Goal: Task Accomplishment & Management: Complete application form

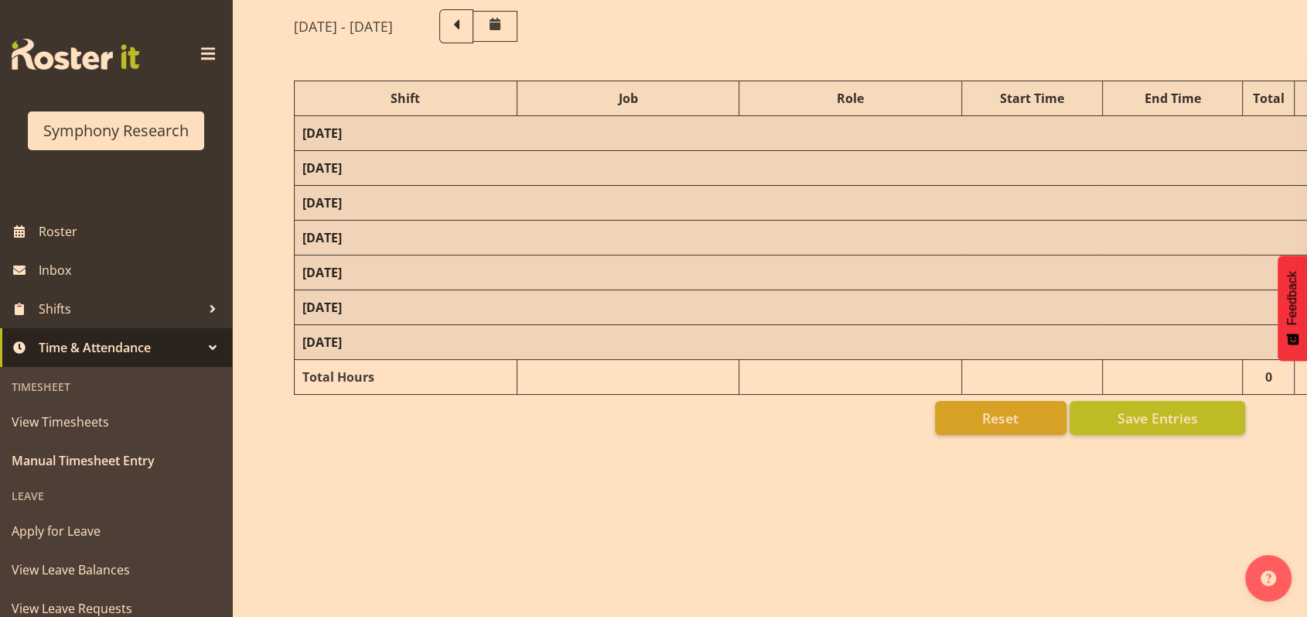
scroll to position [143, 0]
select select "26078"
select select "10587"
select select "47"
select select "26078"
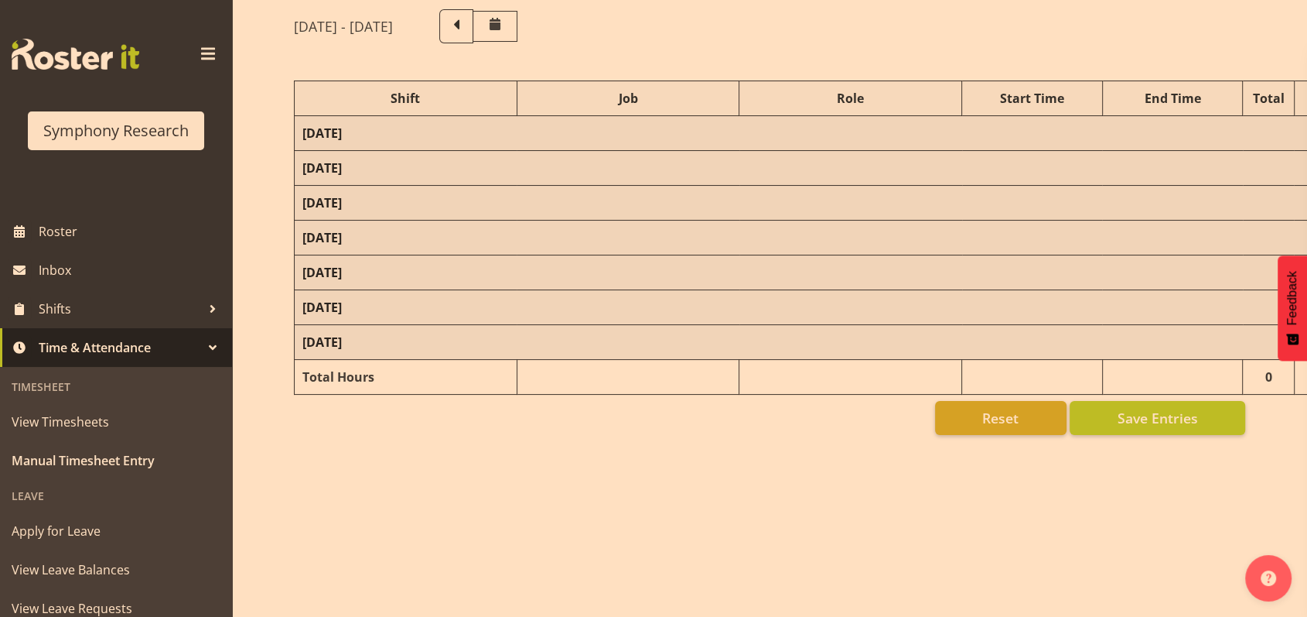
select select "10587"
select select "47"
select select "48116"
select select "10587"
select select "47"
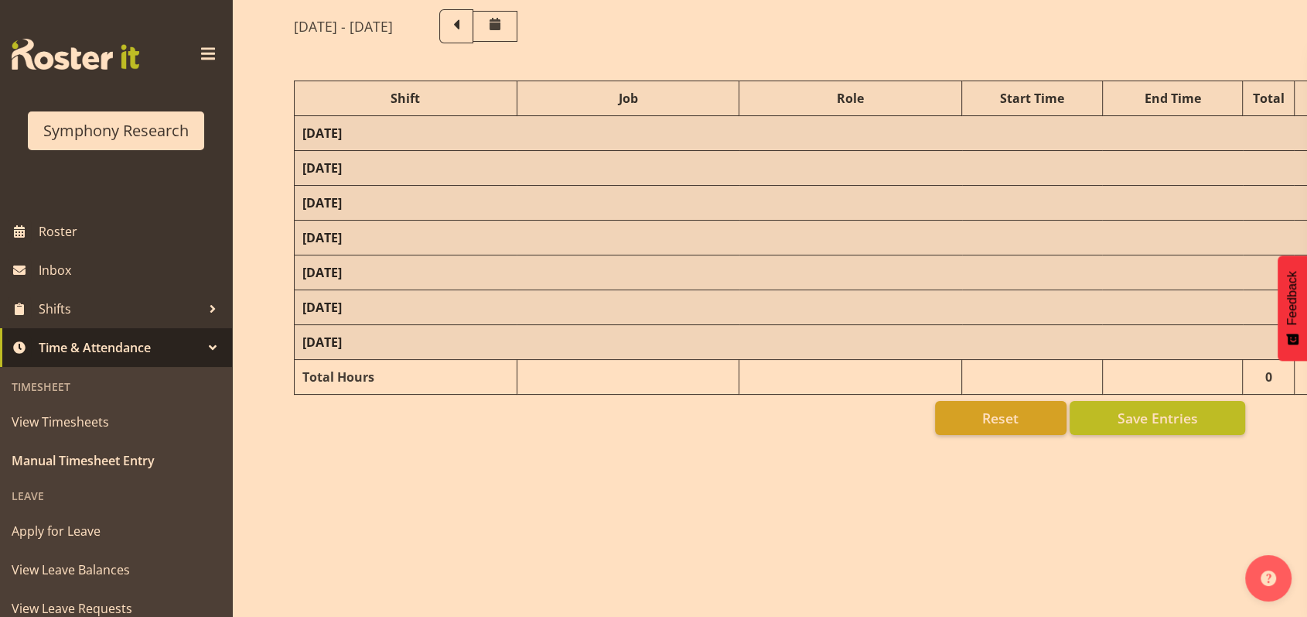
select select "48116"
select select "10631"
select select "48116"
select select "10631"
select select "47"
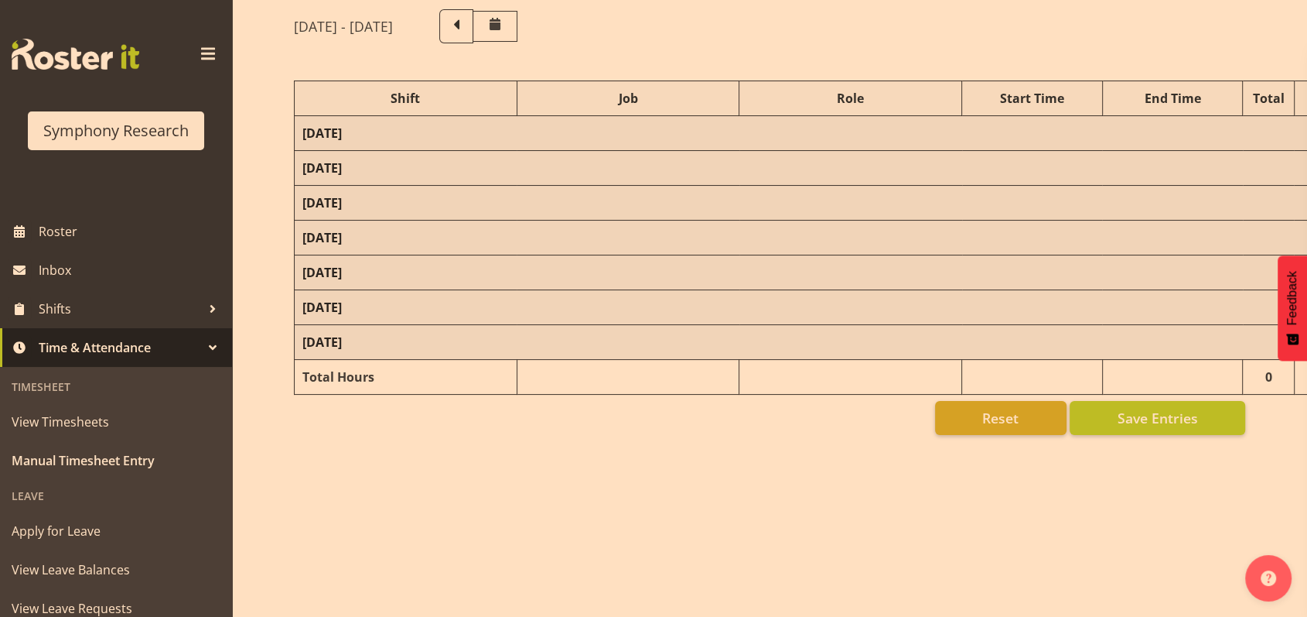
select select "48116"
select select "9426"
select select "47"
select select "48116"
select select "10587"
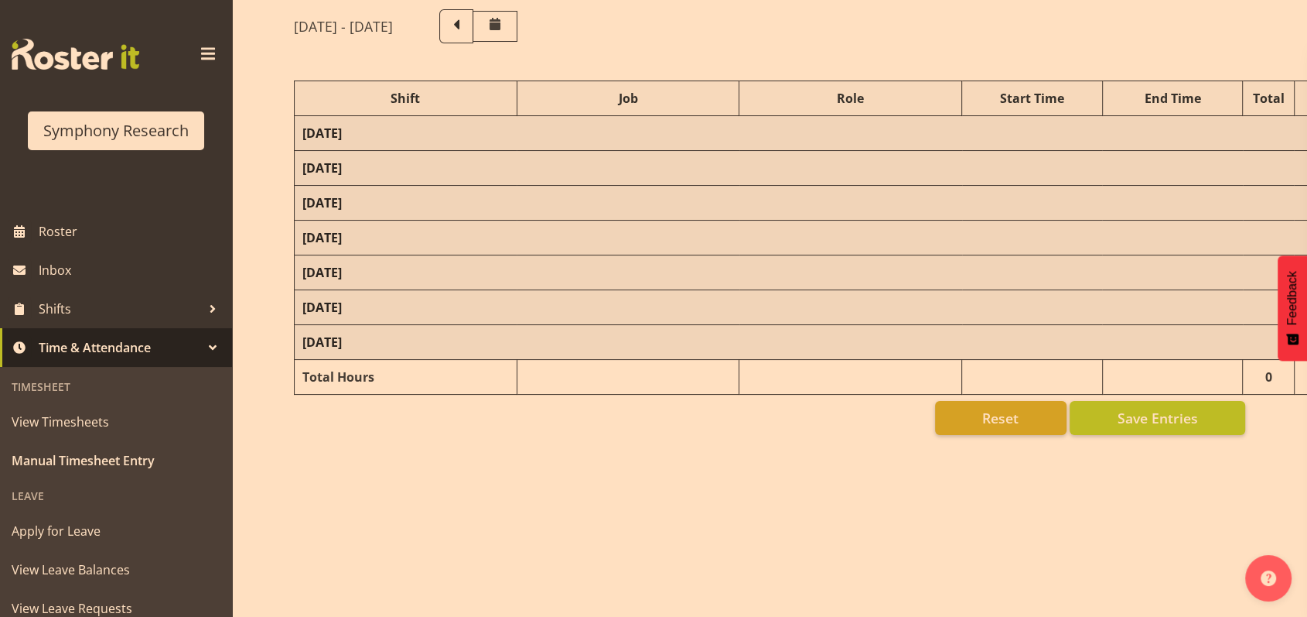
select select "47"
select select "48116"
select select "9426"
select select "47"
select select "56692"
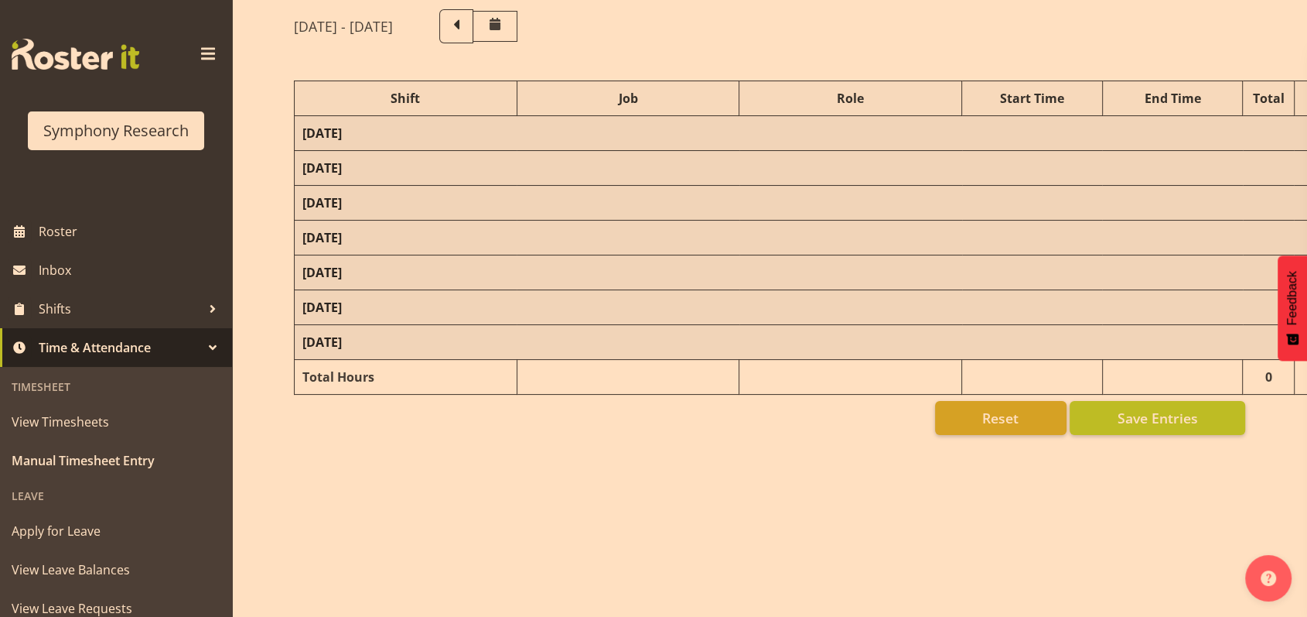
select select "10499"
select select "47"
select select "26078"
select select "10587"
select select "47"
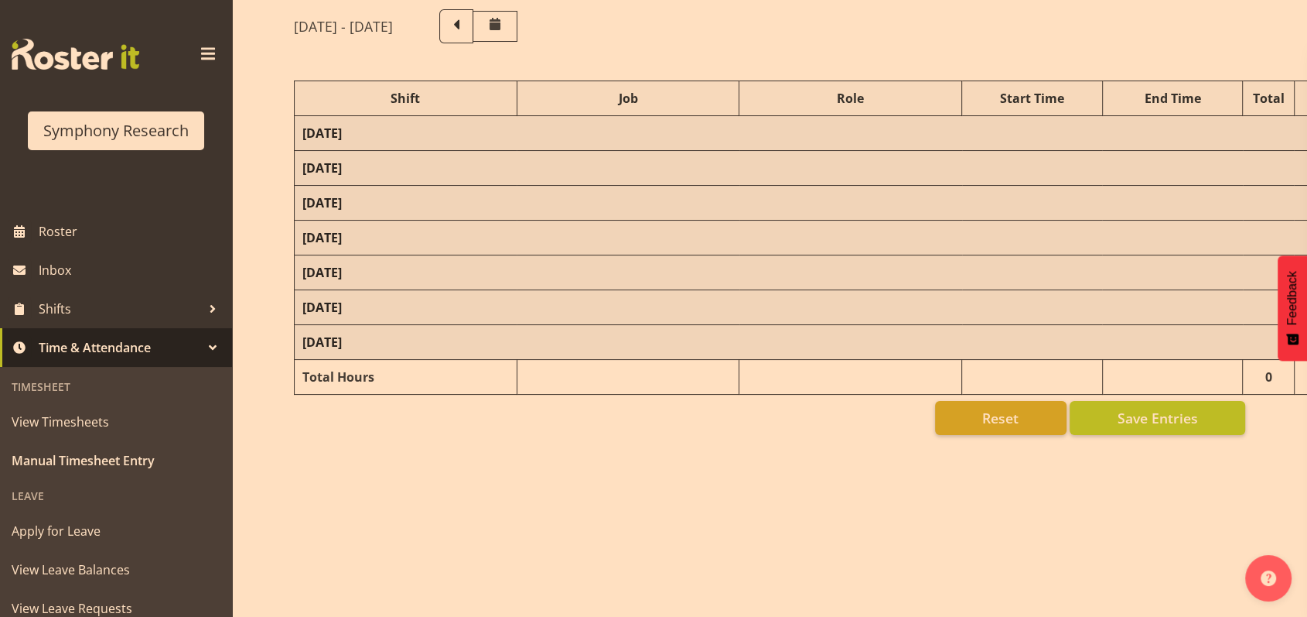
select select "48116"
select select "9426"
select select "47"
select select "41604"
select select "10527"
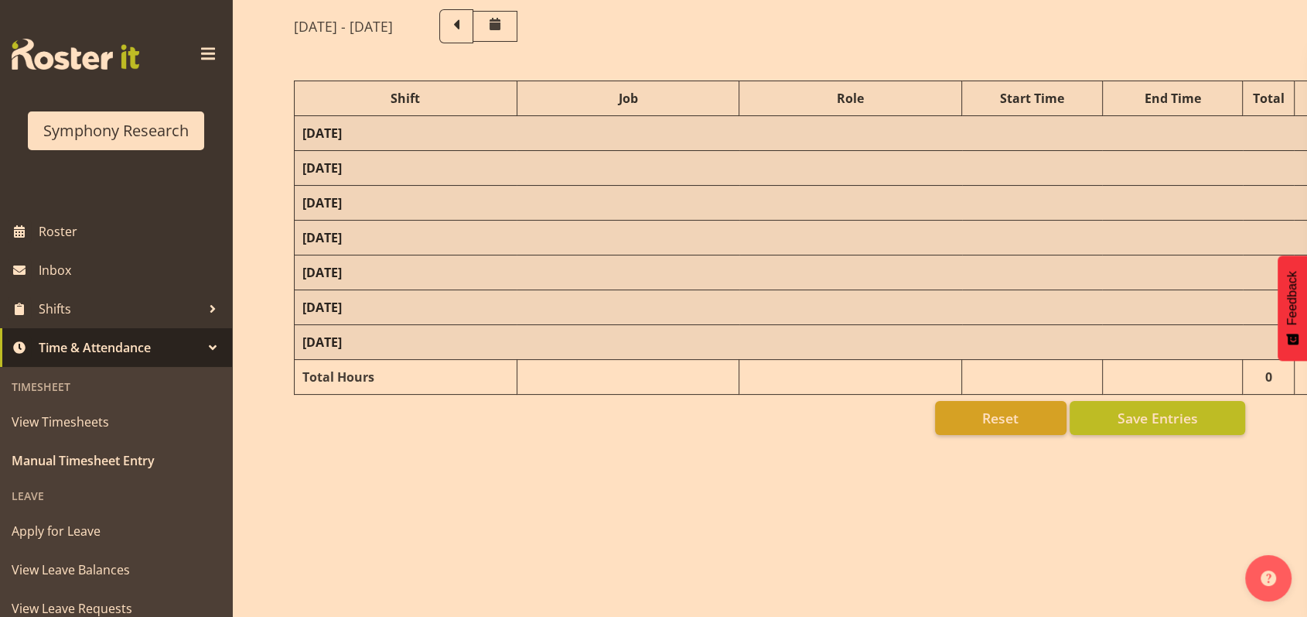
select select "47"
select select "56692"
select select "10499"
select select "47"
select select "26078"
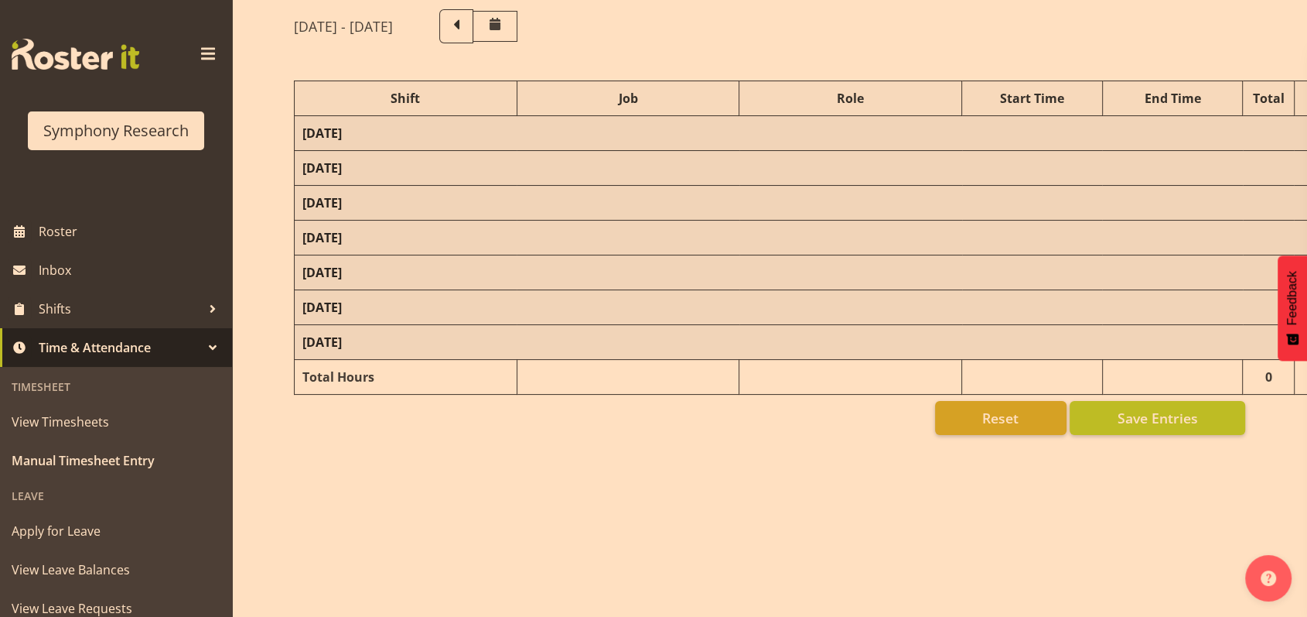
select select "10587"
select select "47"
select select "48116"
select select "10587"
select select "47"
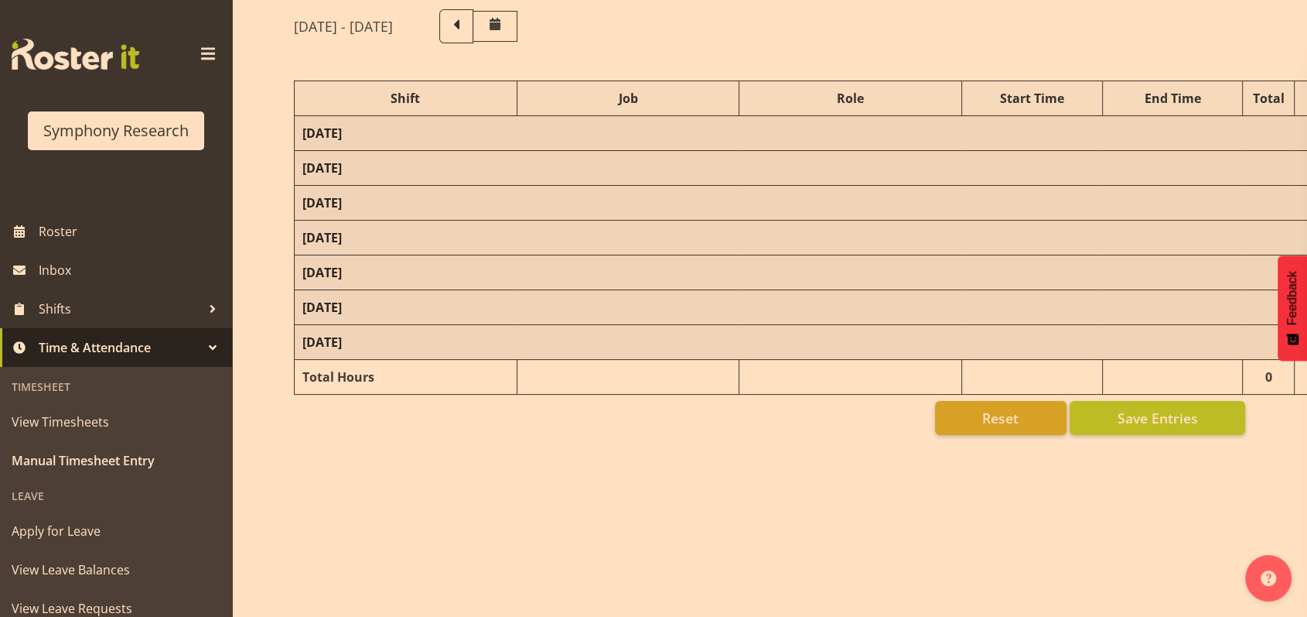
select select "56692"
select select "10499"
select select "47"
select select "26078"
select select "10587"
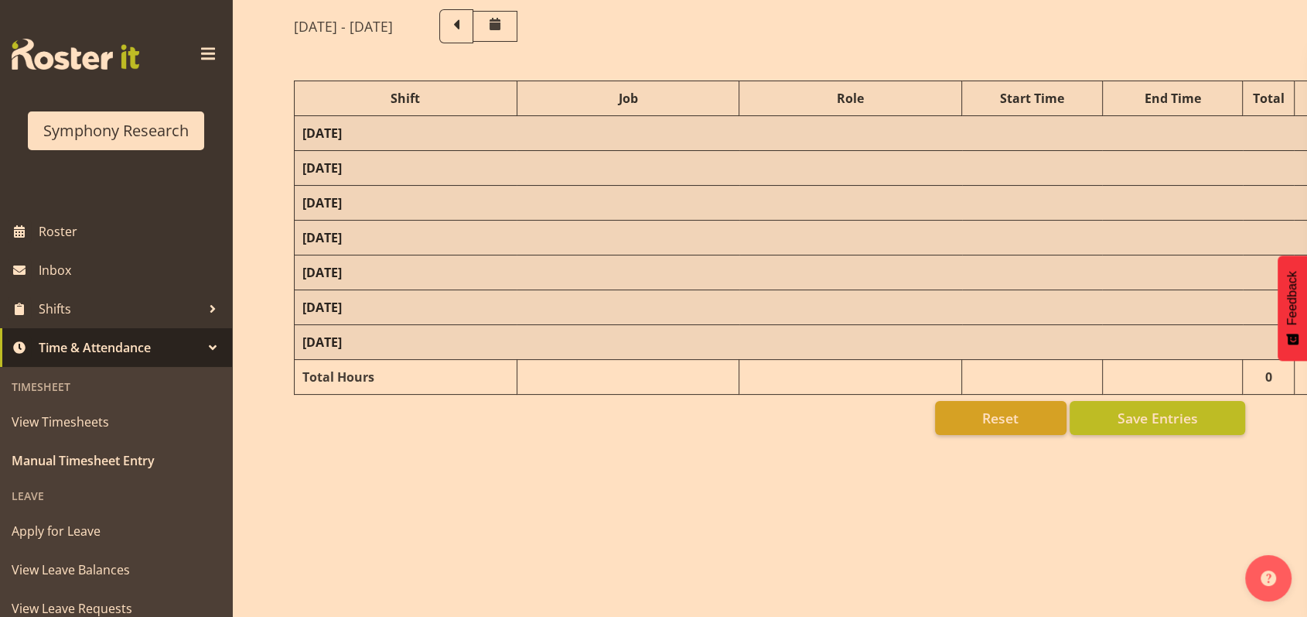
select select "47"
select select "26078"
select select "10527"
select select "47"
select select "26078"
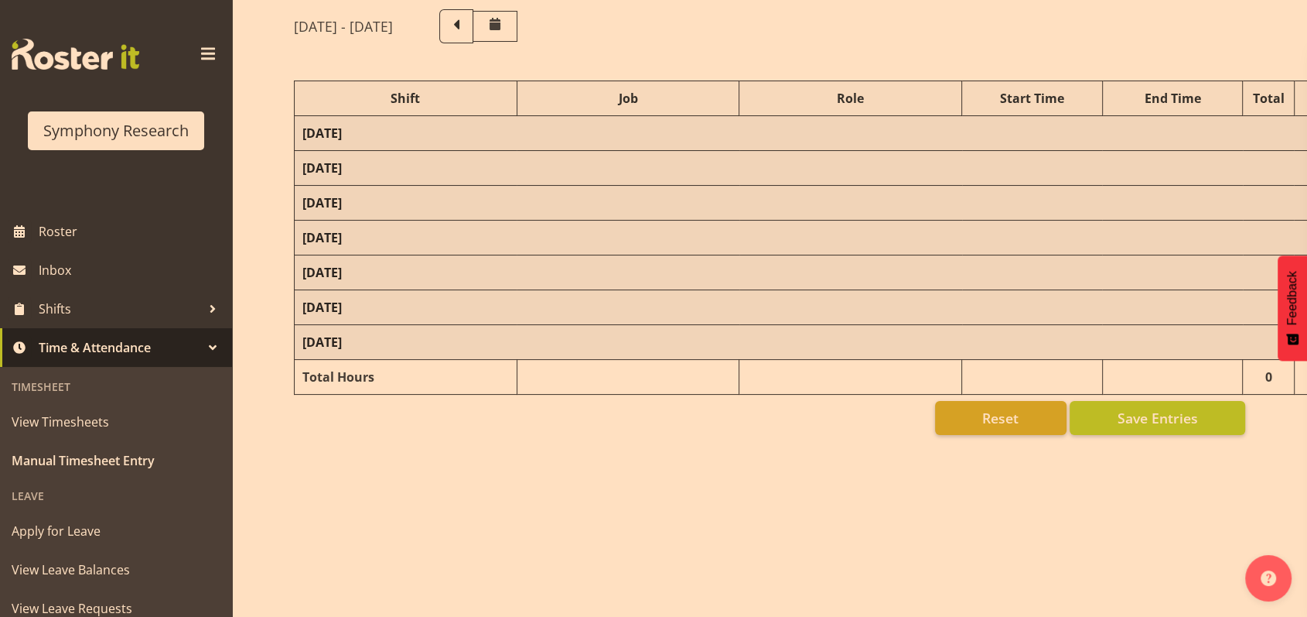
select select "10587"
select select "47"
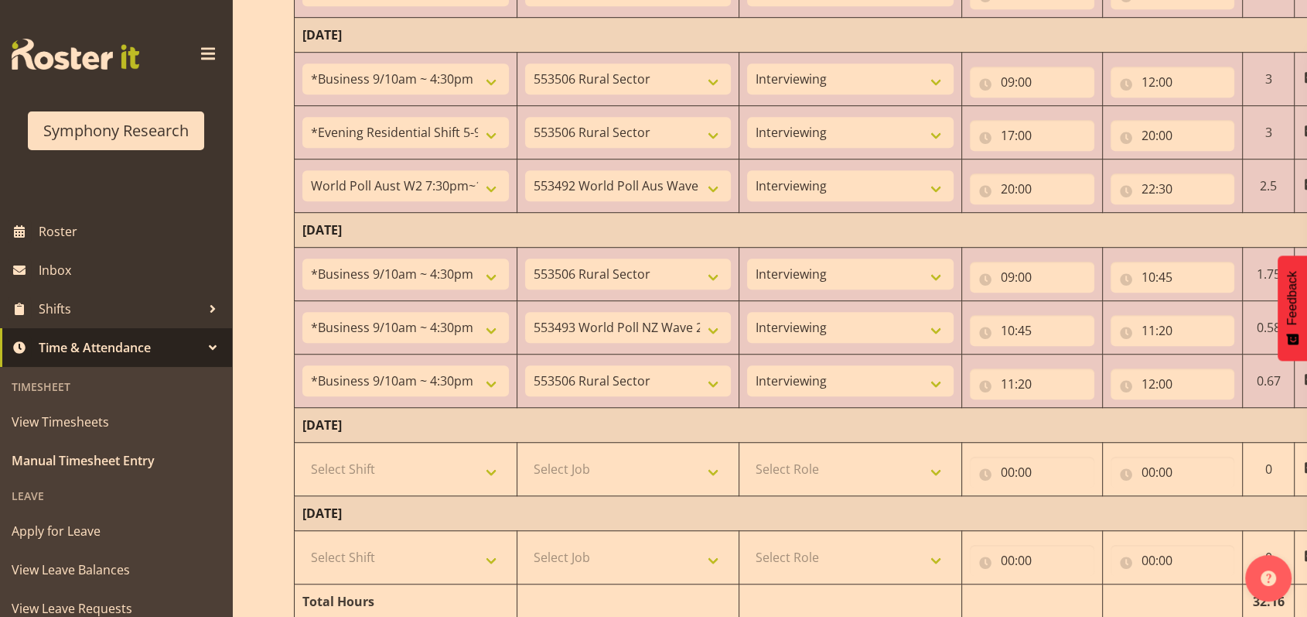
scroll to position [1072, 0]
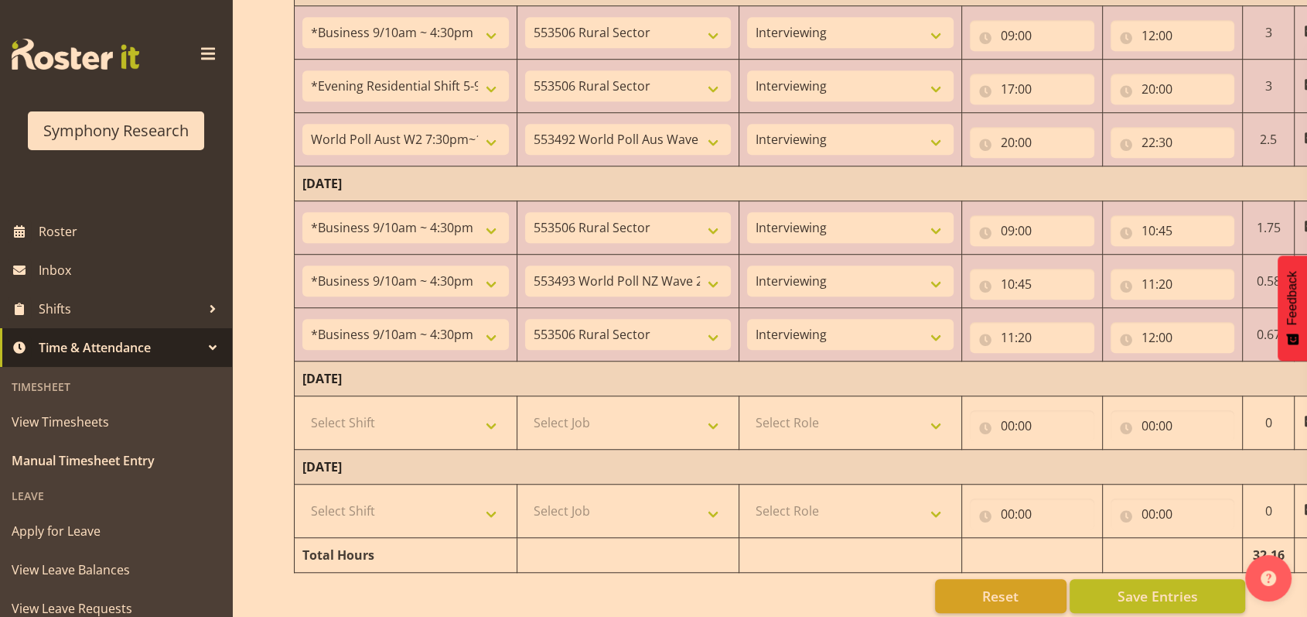
click at [200, 56] on span at bounding box center [208, 54] width 25 height 25
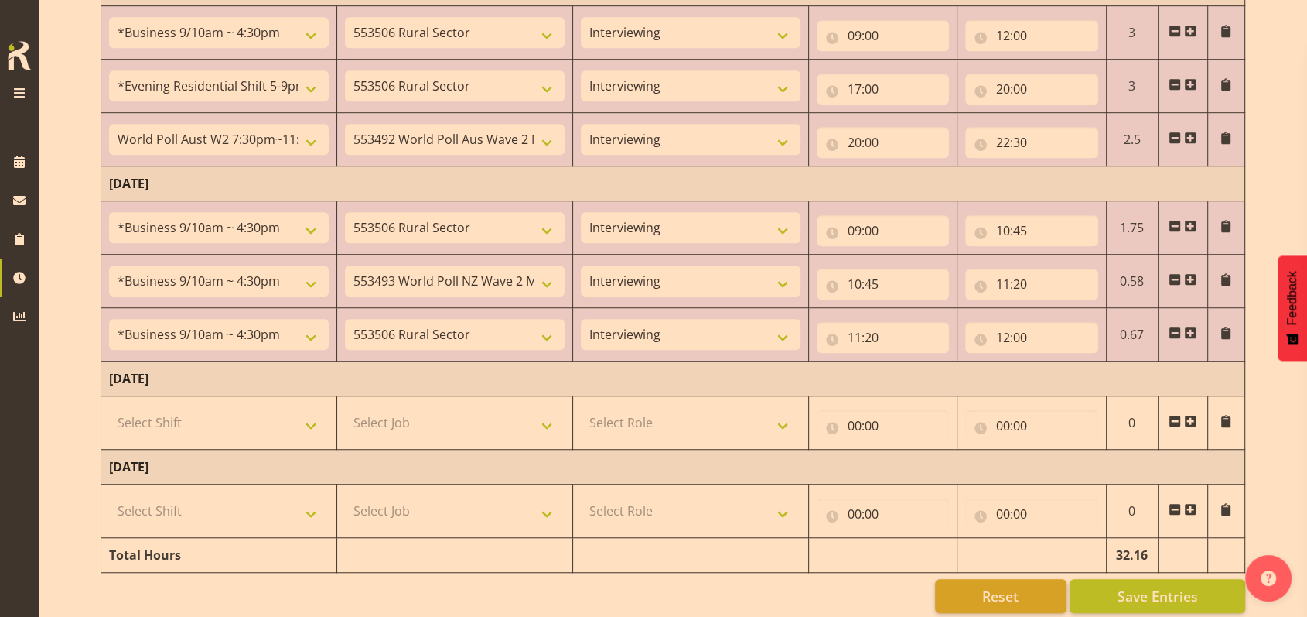
click at [1195, 329] on span at bounding box center [1190, 332] width 12 height 12
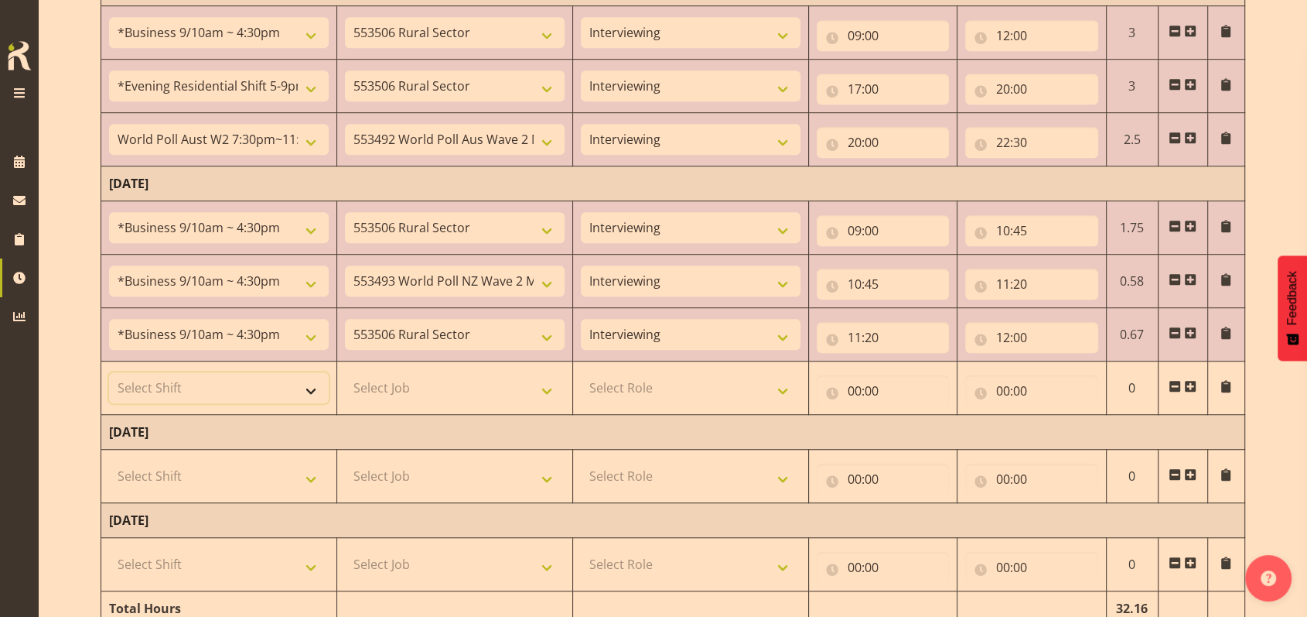
click at [312, 384] on select "Select Shift !!Weekend Residential (Roster IT Shift Label) *Business 9/10am ~ 4…" at bounding box center [219, 387] width 220 height 31
select select "48116"
click at [109, 372] on select "Select Shift !!Weekend Residential (Roster IT Shift Label) *Business 9/10am ~ 4…" at bounding box center [219, 387] width 220 height 31
click at [552, 388] on select "Select Job 550060 IF Admin 553492 World Poll Aus Wave 2 Main 2025 553493 World …" at bounding box center [455, 387] width 220 height 31
select select "10587"
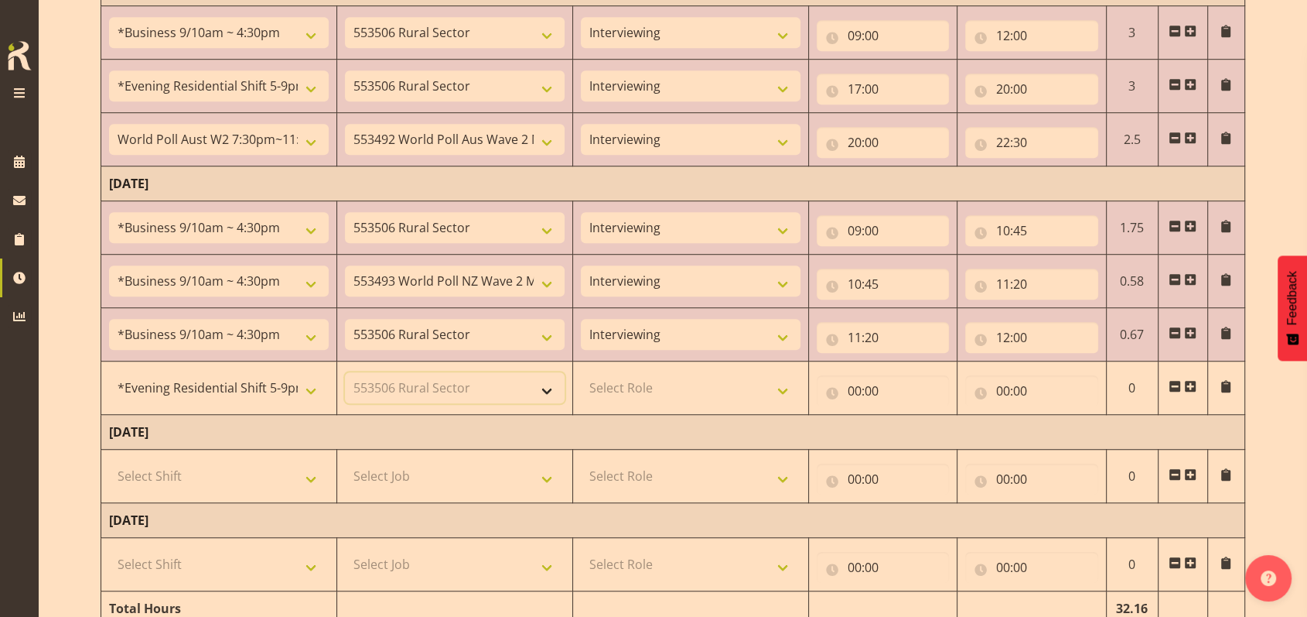
click at [345, 372] on select "Select Job 550060 IF Admin 553492 World Poll Aus Wave 2 Main 2025 553493 World …" at bounding box center [455, 387] width 220 height 31
click at [784, 386] on select "Select Role Briefing Interviewing" at bounding box center [691, 387] width 220 height 31
select select "47"
click at [581, 372] on select "Select Role Briefing Interviewing" at bounding box center [691, 387] width 220 height 31
click at [849, 391] on input "00:00" at bounding box center [883, 390] width 133 height 31
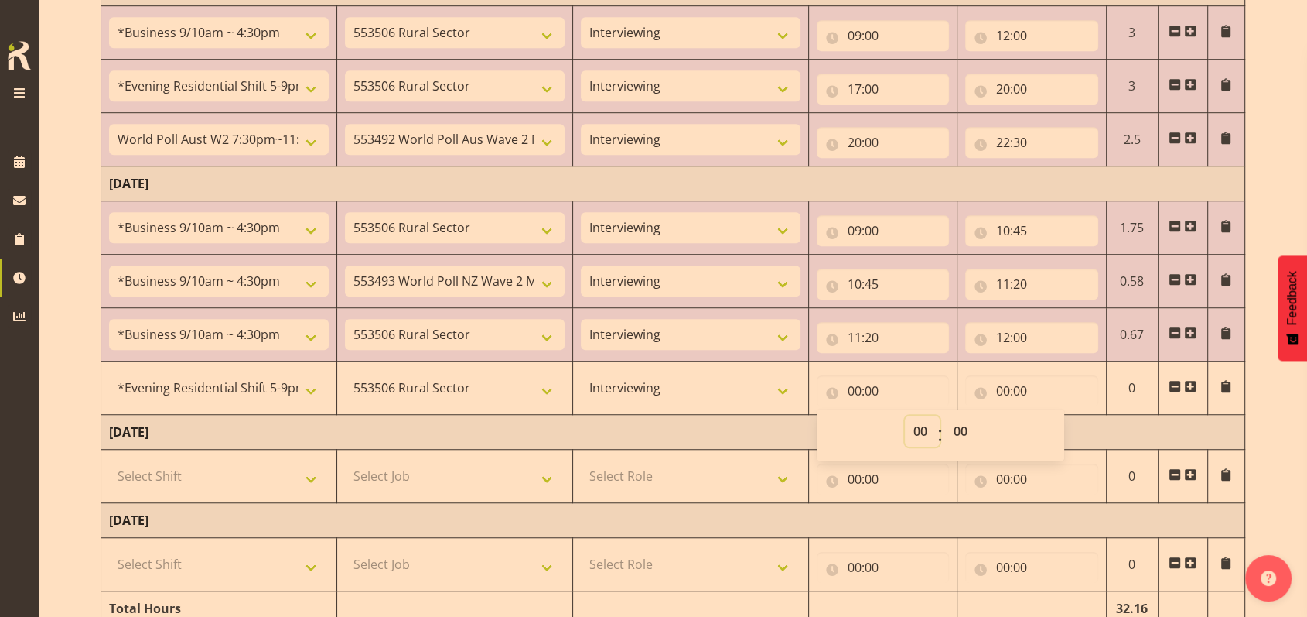
click at [921, 423] on select "00 01 02 03 04 05 06 07 08 09 10 11 12 13 14 15 16 17 18 19 20 21 22 23" at bounding box center [922, 430] width 35 height 31
select select "17"
click at [905, 415] on select "00 01 02 03 04 05 06 07 08 09 10 11 12 13 14 15 16 17 18 19 20 21 22 23" at bounding box center [922, 430] width 35 height 31
type input "17:00"
click at [998, 385] on input "00:00" at bounding box center [1032, 390] width 133 height 31
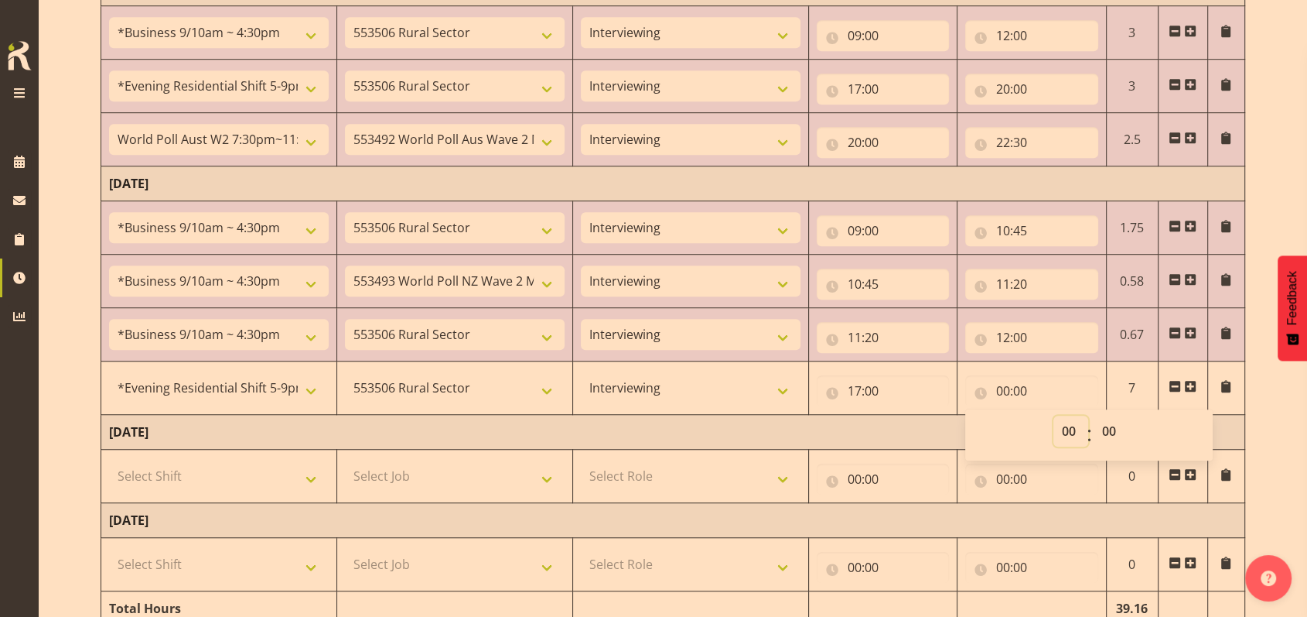
click at [1065, 425] on select "00 01 02 03 04 05 06 07 08 09 10 11 12 13 14 15 16 17 18 19 20 21 22 23" at bounding box center [1071, 430] width 35 height 31
select select "20"
click at [1054, 415] on select "00 01 02 03 04 05 06 07 08 09 10 11 12 13 14 15 16 17 18 19 20 21 22 23" at bounding box center [1071, 430] width 35 height 31
type input "20:00"
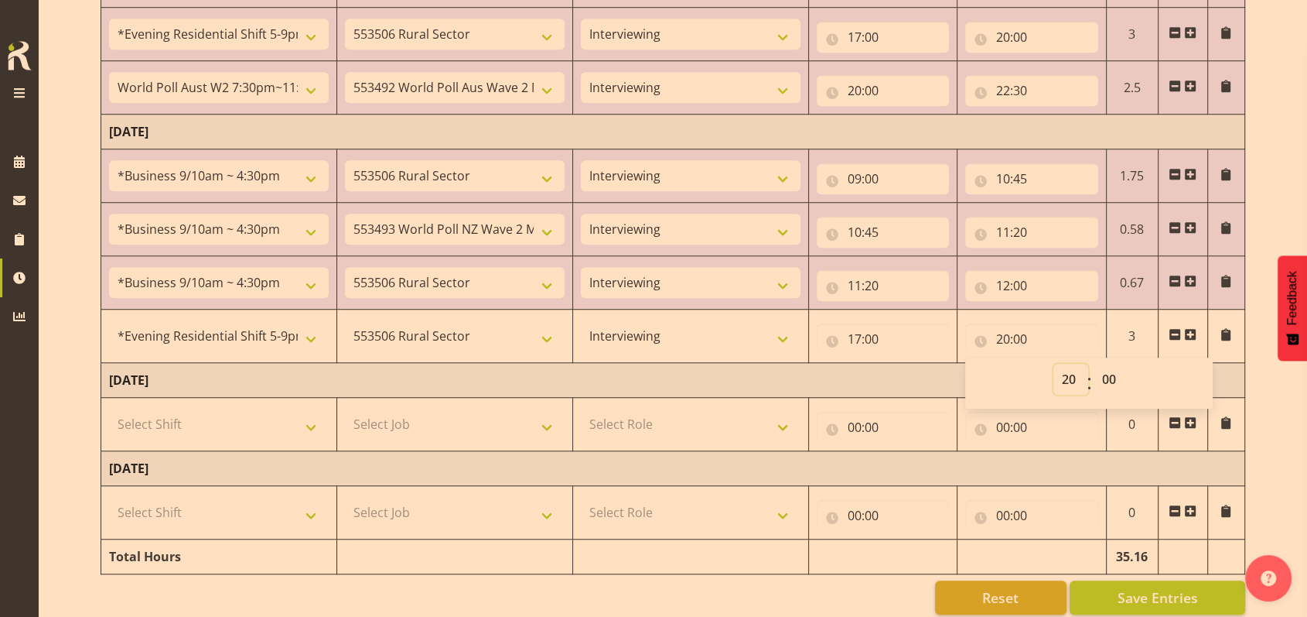
scroll to position [1145, 0]
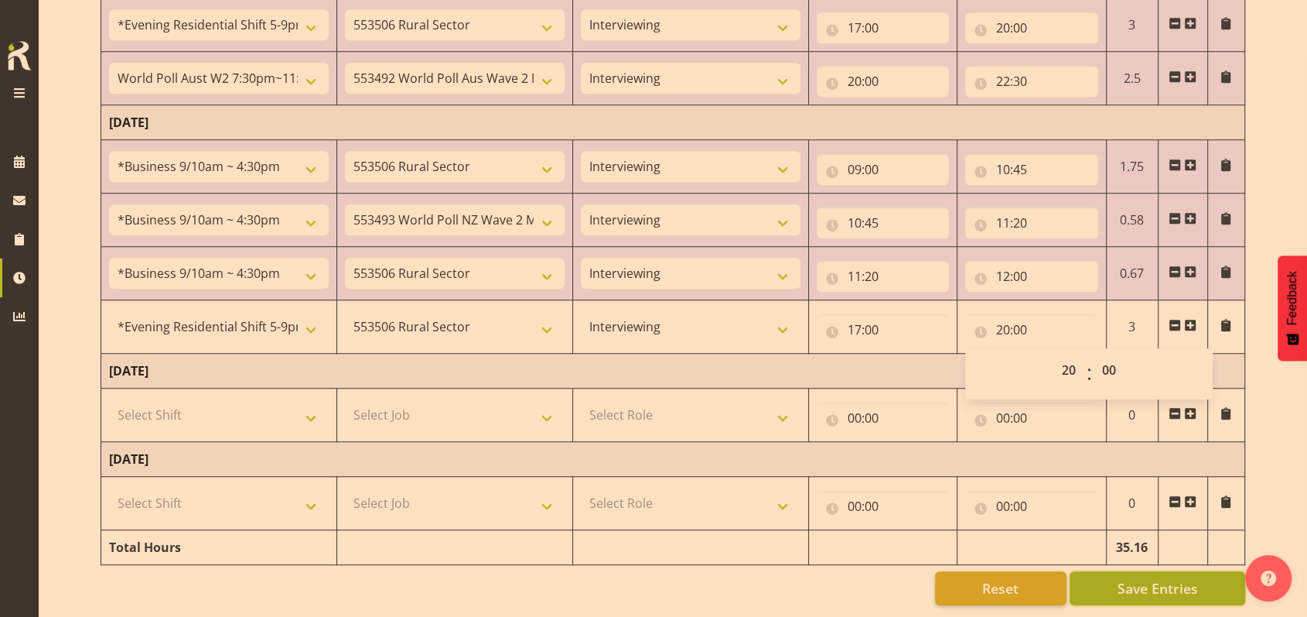
click at [1159, 578] on span "Save Entries" at bounding box center [1157, 588] width 80 height 20
